Goal: Information Seeking & Learning: Check status

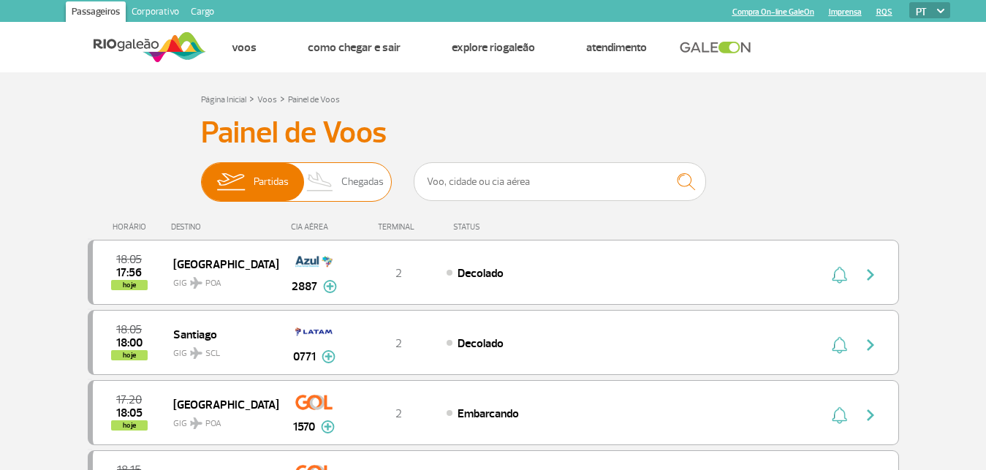
click at [263, 196] on span "Partidas" at bounding box center [271, 182] width 35 height 38
click at [201, 175] on input "Partidas Chegadas" at bounding box center [201, 175] width 0 height 0
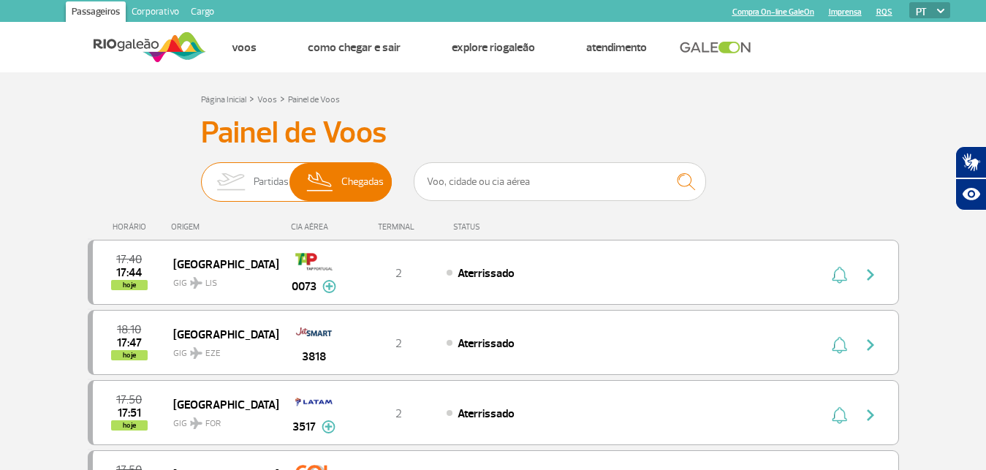
click at [262, 175] on span "Partidas" at bounding box center [271, 182] width 35 height 38
click at [201, 175] on input "Partidas Chegadas" at bounding box center [201, 175] width 0 height 0
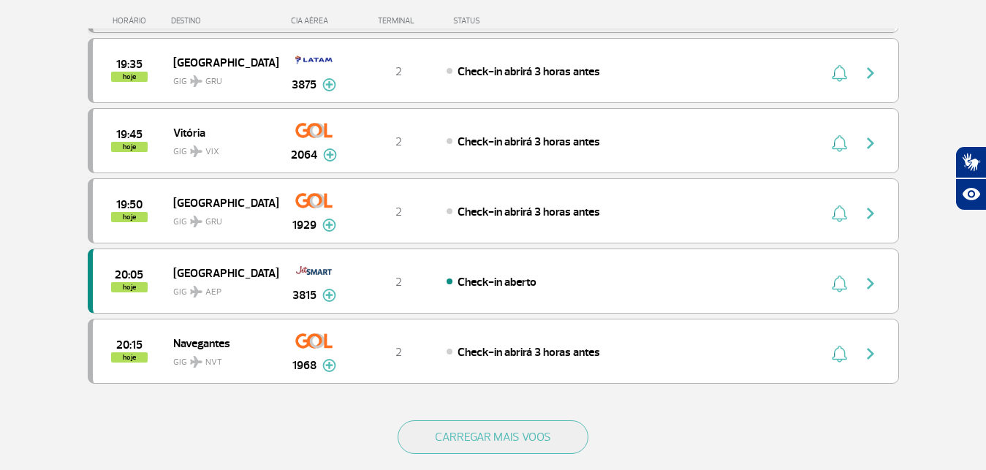
scroll to position [1305, 0]
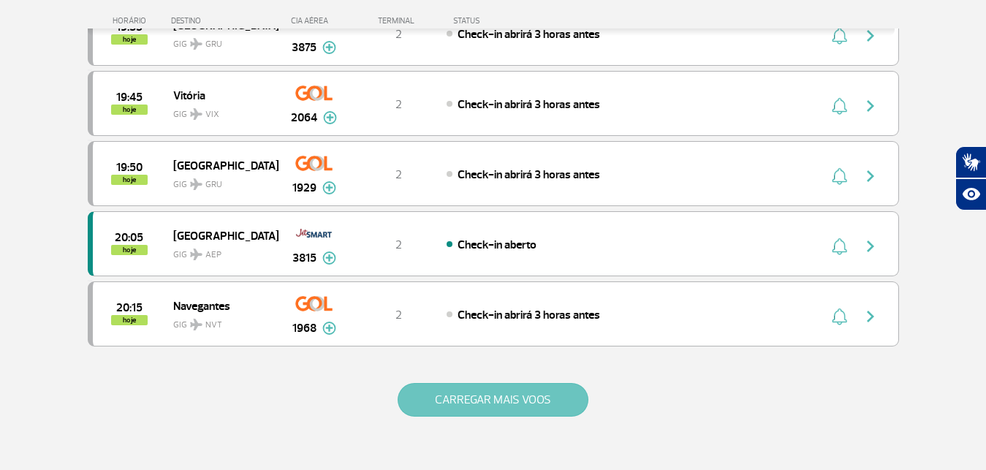
click at [555, 398] on button "CARREGAR MAIS VOOS" at bounding box center [493, 400] width 191 height 34
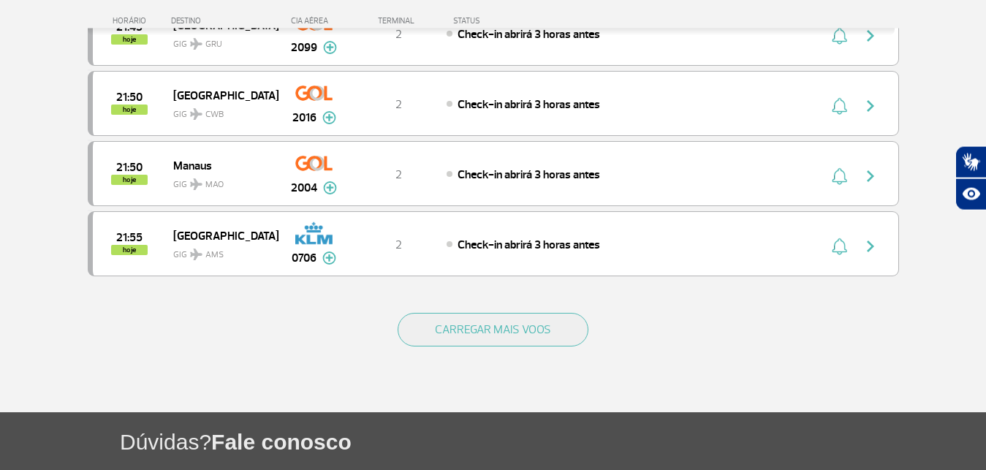
scroll to position [2796, 0]
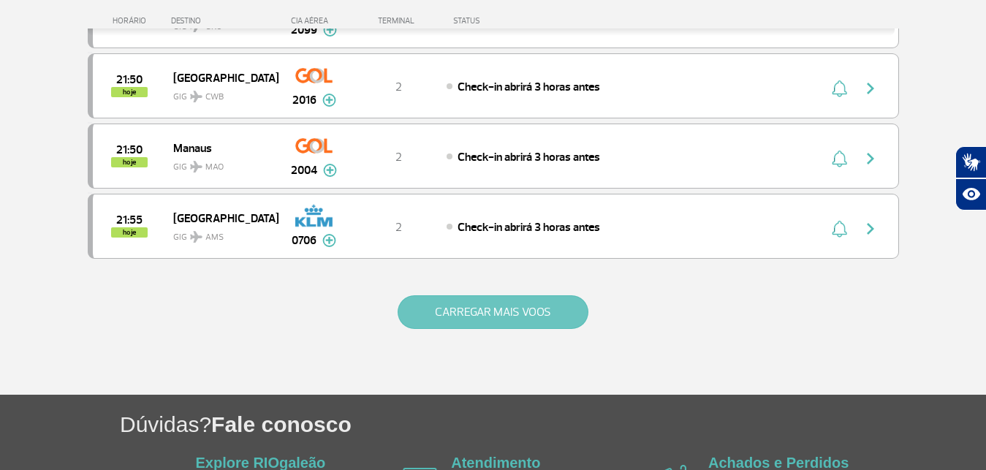
click at [545, 324] on button "CARREGAR MAIS VOOS" at bounding box center [493, 312] width 191 height 34
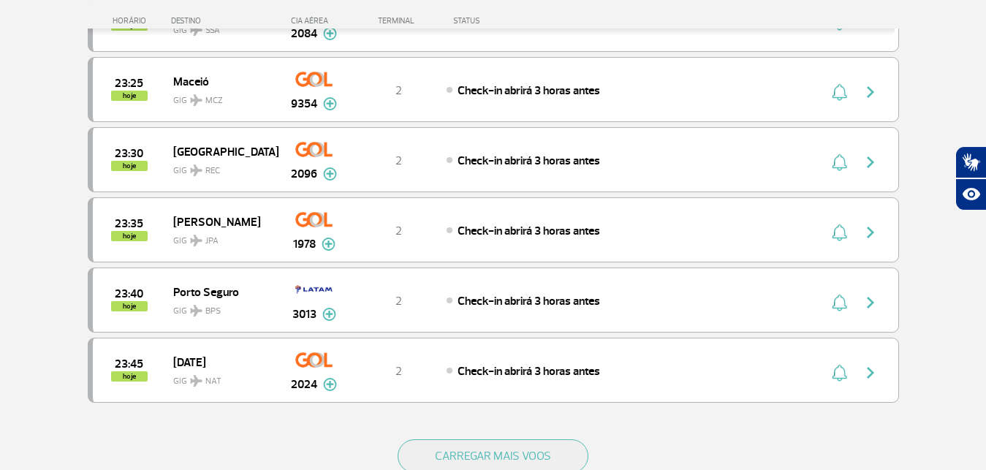
scroll to position [4063, 0]
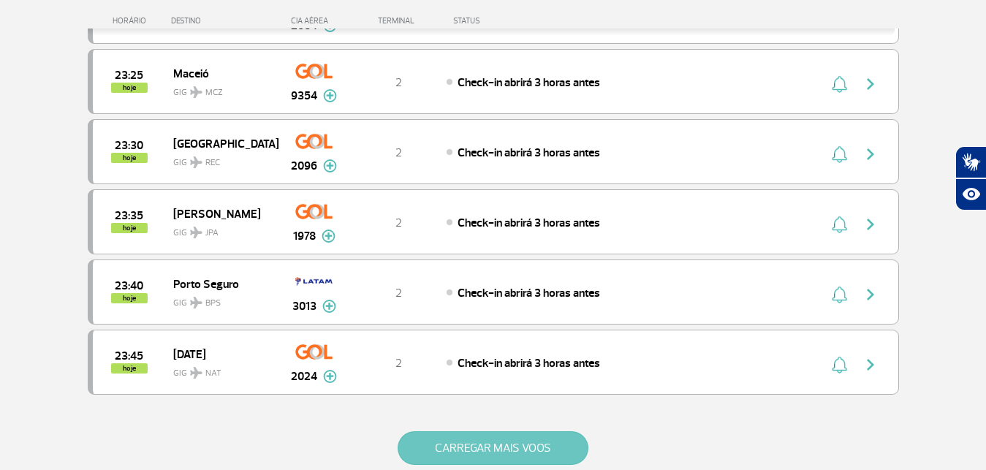
click at [561, 444] on button "CARREGAR MAIS VOOS" at bounding box center [493, 448] width 191 height 34
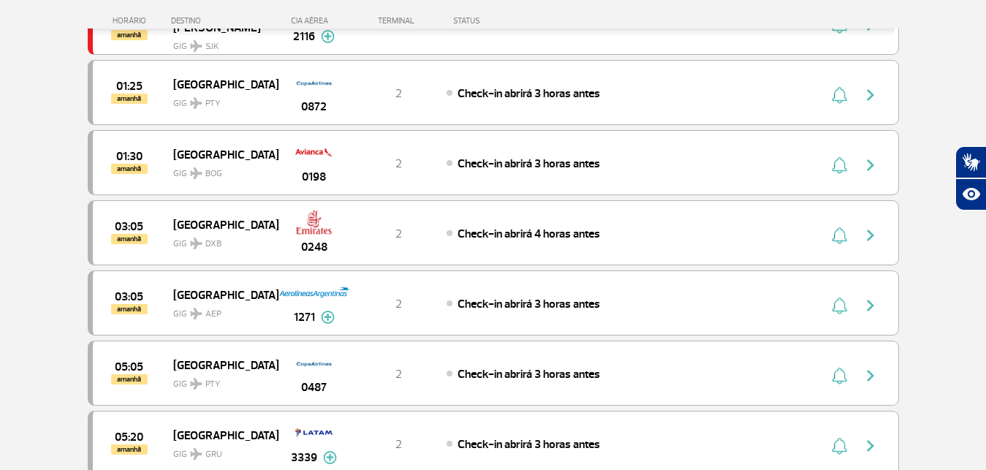
scroll to position [4399, 0]
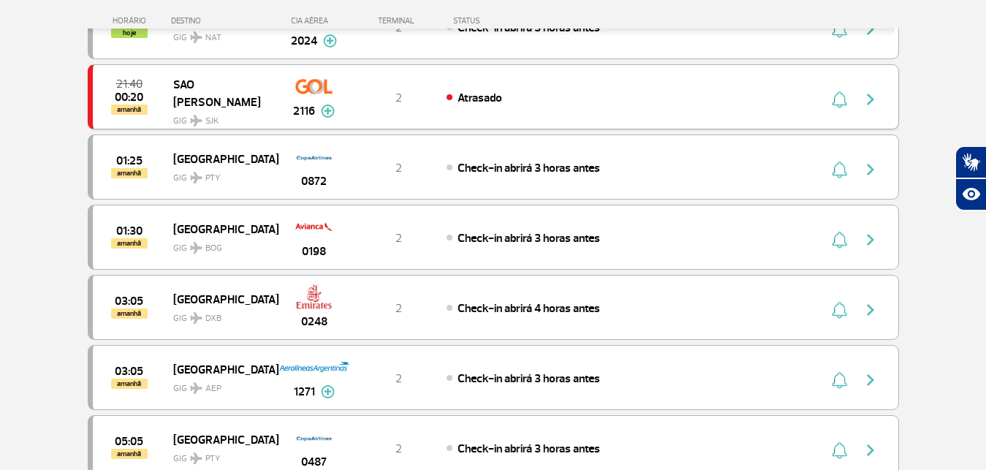
click at [332, 111] on img at bounding box center [328, 111] width 14 height 13
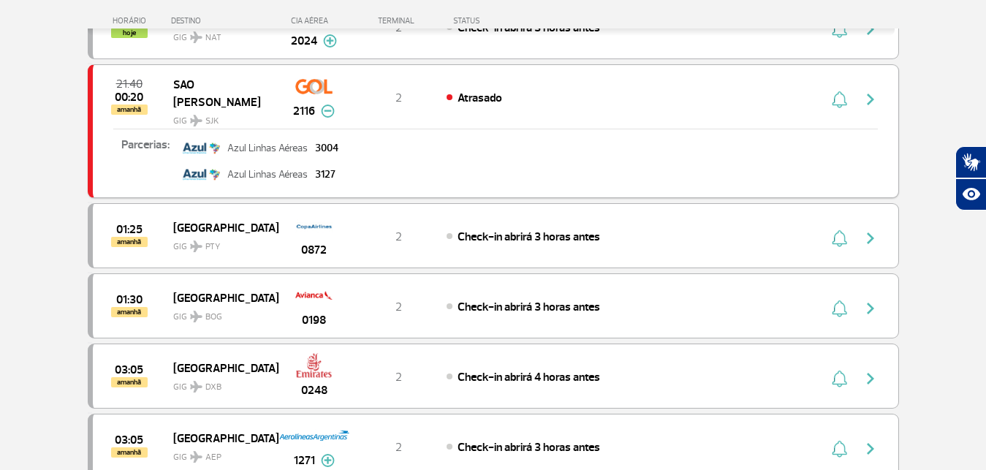
click at [332, 111] on img at bounding box center [328, 111] width 14 height 13
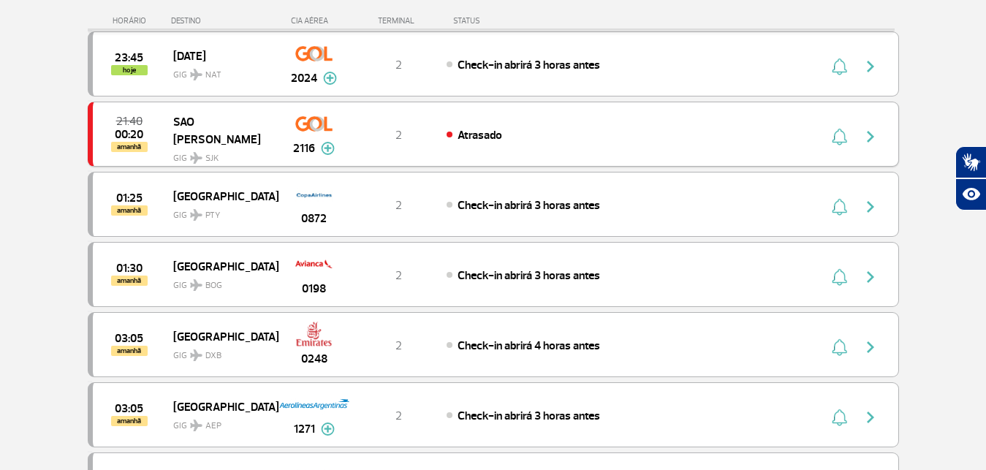
scroll to position [4324, 0]
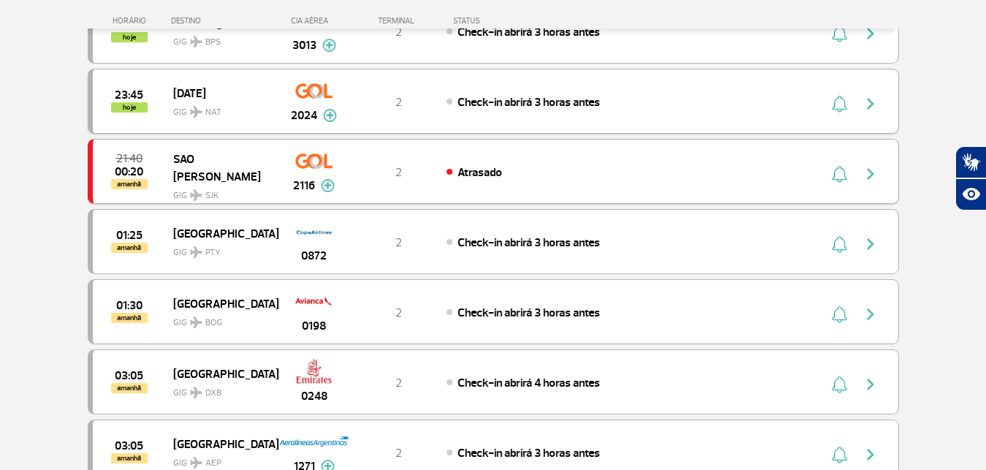
click at [331, 117] on img at bounding box center [330, 115] width 14 height 13
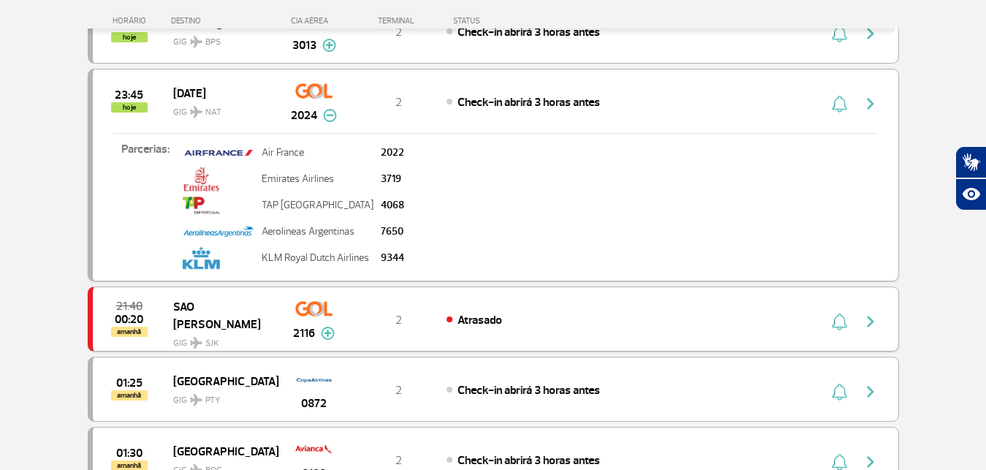
click at [331, 117] on img at bounding box center [330, 115] width 14 height 13
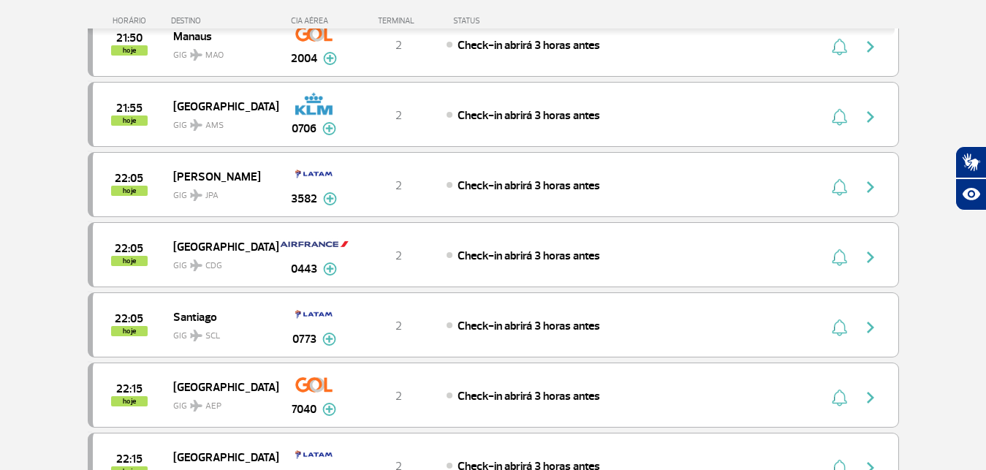
scroll to position [2833, 0]
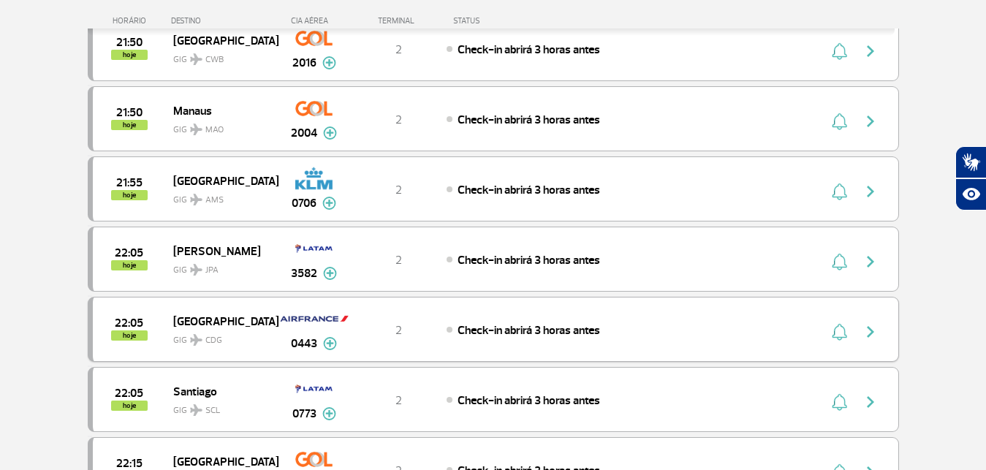
click at [333, 347] on img at bounding box center [330, 343] width 14 height 13
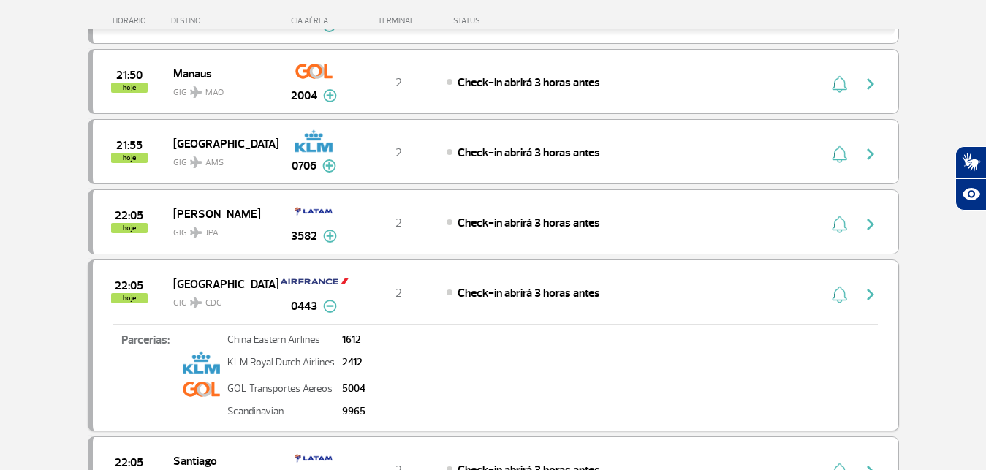
scroll to position [2908, 0]
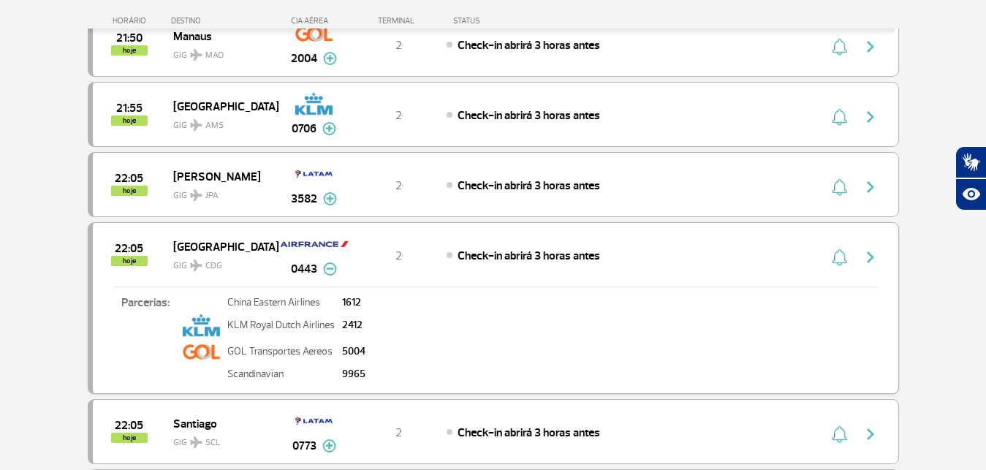
click at [328, 270] on img at bounding box center [330, 268] width 14 height 13
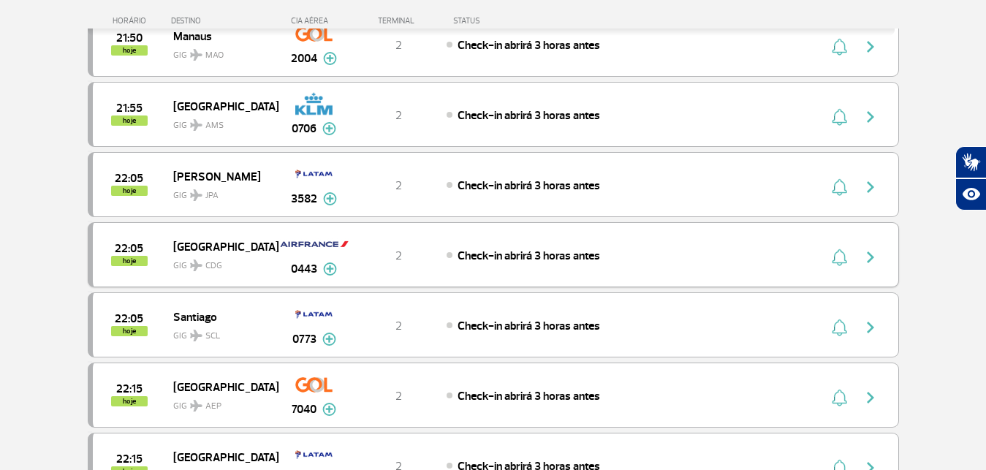
click at [873, 252] on img "button" at bounding box center [871, 258] width 18 height 18
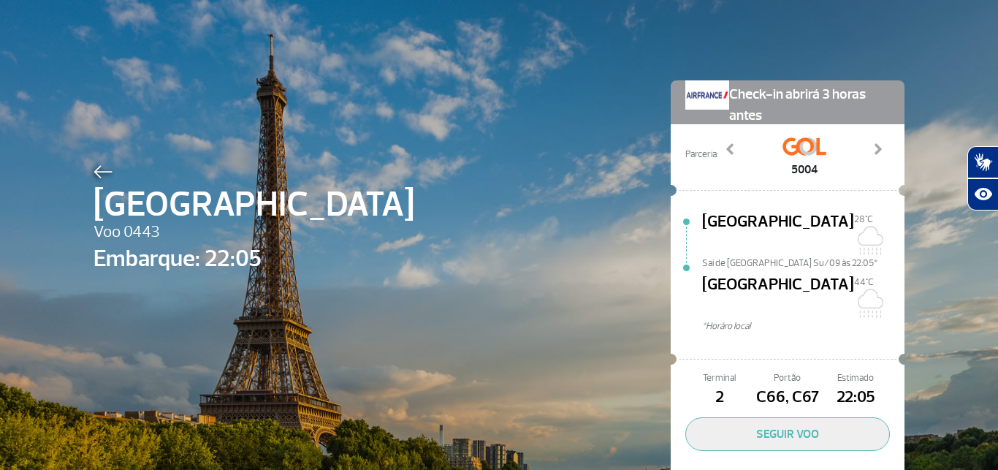
click at [99, 167] on img at bounding box center [103, 171] width 19 height 13
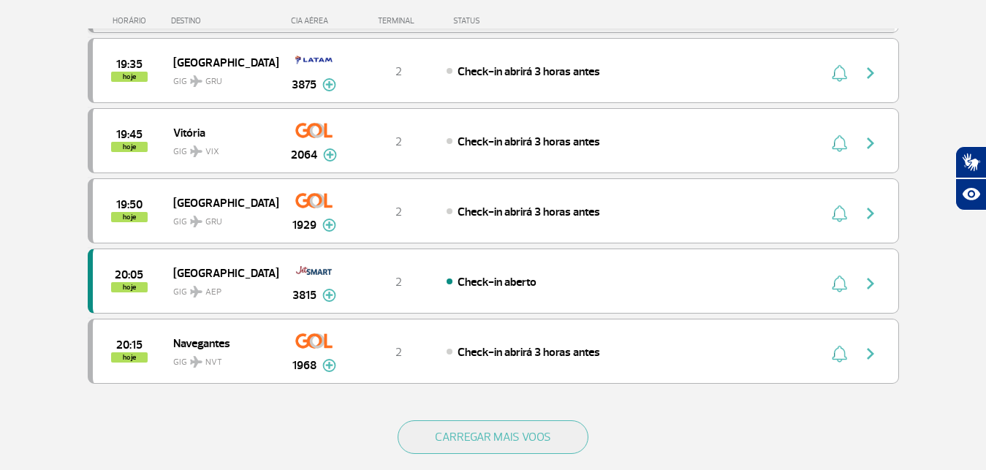
scroll to position [1305, 0]
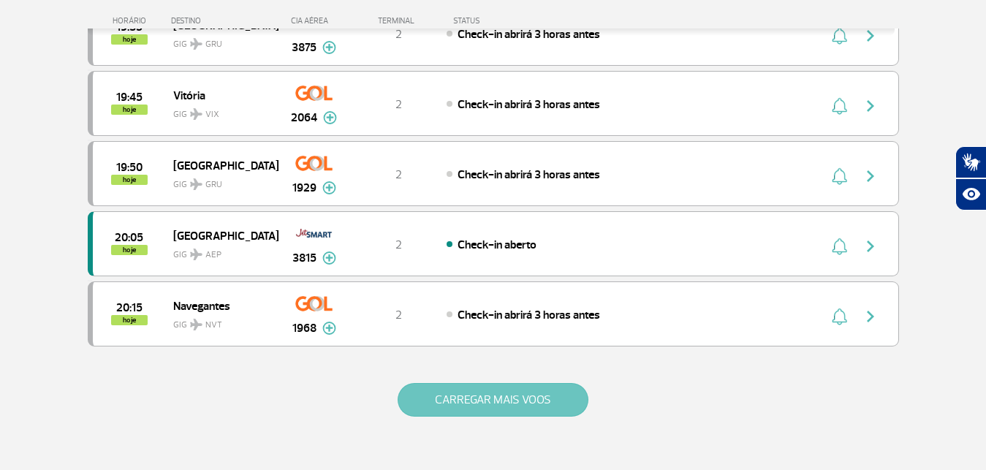
click at [547, 397] on button "CARREGAR MAIS VOOS" at bounding box center [493, 400] width 191 height 34
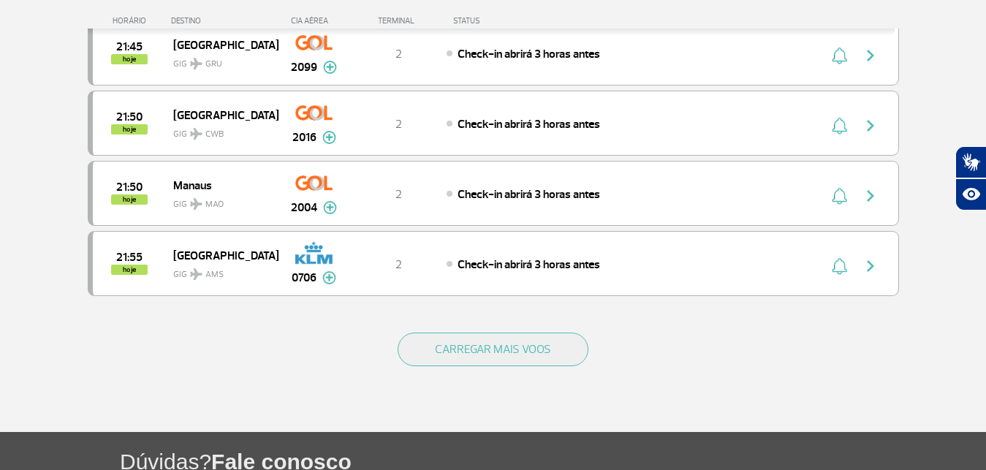
scroll to position [2796, 0]
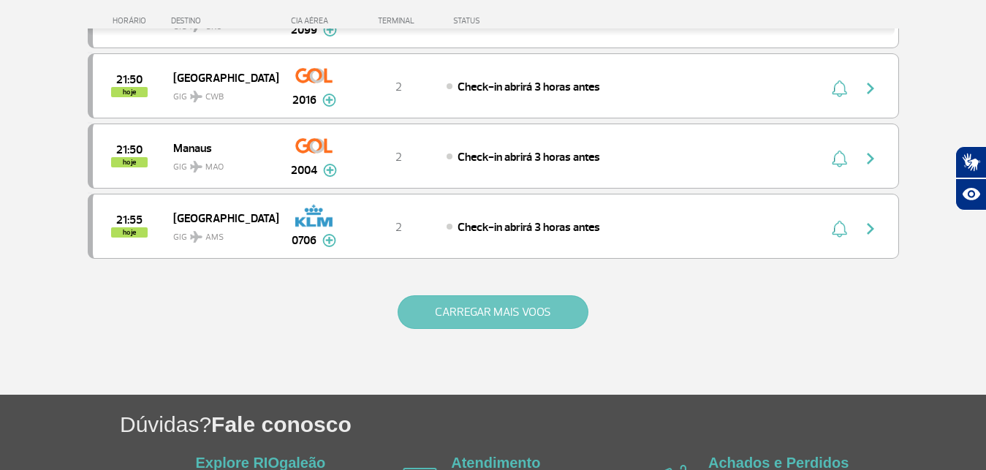
click at [550, 304] on button "CARREGAR MAIS VOOS" at bounding box center [493, 312] width 191 height 34
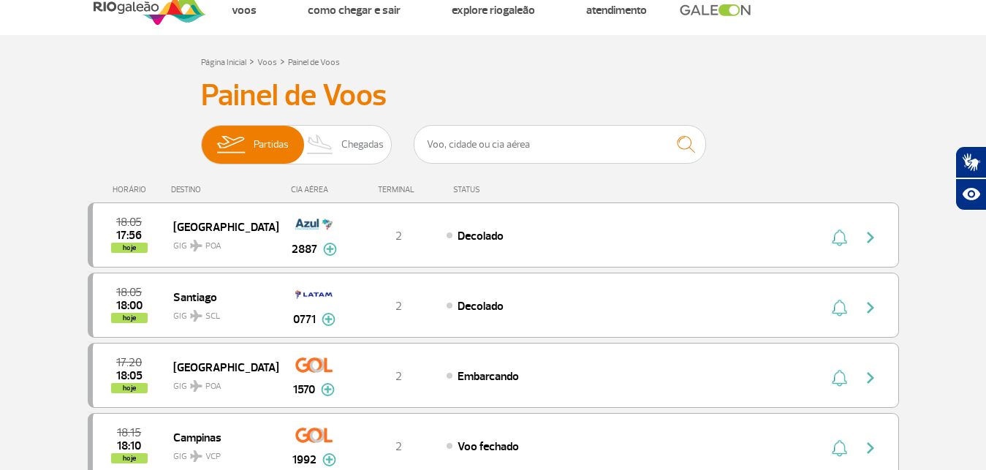
scroll to position [0, 0]
